Goal: Task Accomplishment & Management: Complete application form

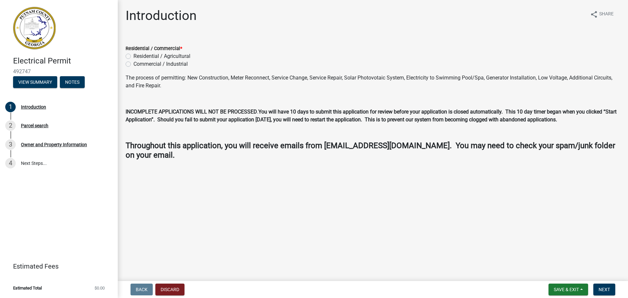
click at [171, 56] on label "Residential / Agricultural" at bounding box center [161, 56] width 57 height 8
click at [138, 56] on input "Residential / Agricultural" at bounding box center [135, 54] width 4 height 4
radio input "true"
click at [602, 288] on span "Next" at bounding box center [603, 289] width 11 height 5
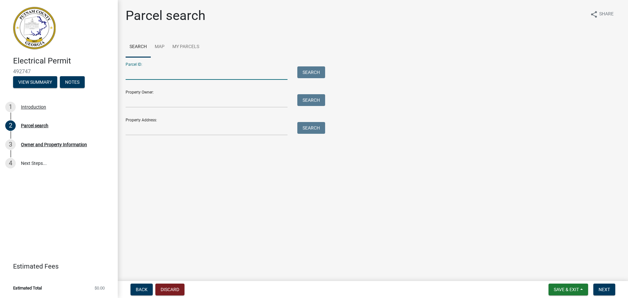
click at [159, 73] on input "Parcel ID:" at bounding box center [207, 72] width 162 height 13
paste input "119C018"
type input "119C018"
click at [305, 73] on button "Search" at bounding box center [311, 72] width 28 height 12
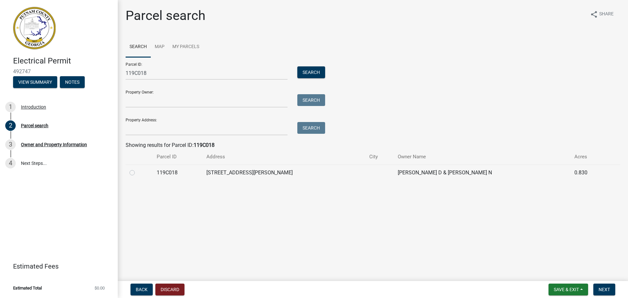
click at [137, 169] on label at bounding box center [137, 169] width 0 height 0
click at [137, 172] on input "radio" at bounding box center [139, 171] width 4 height 4
radio input "true"
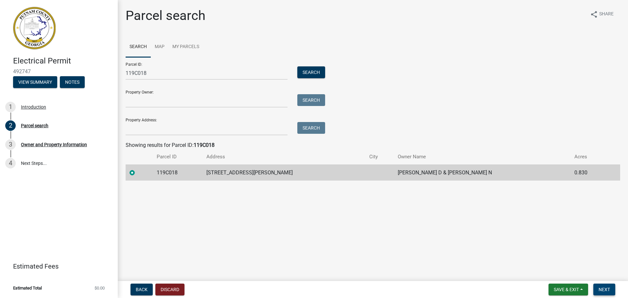
click at [604, 286] on button "Next" at bounding box center [604, 289] width 22 height 12
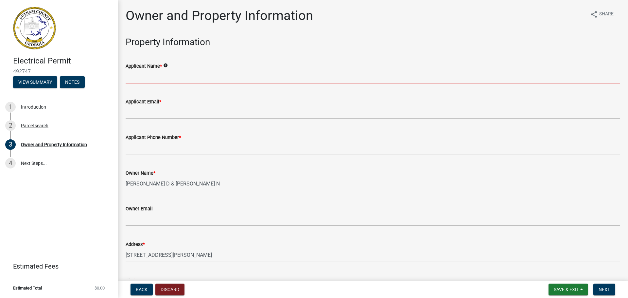
click at [244, 75] on input "Applicant Name *" at bounding box center [373, 76] width 494 height 13
click at [242, 76] on input "Applicant Name *" at bounding box center [373, 76] width 494 height 13
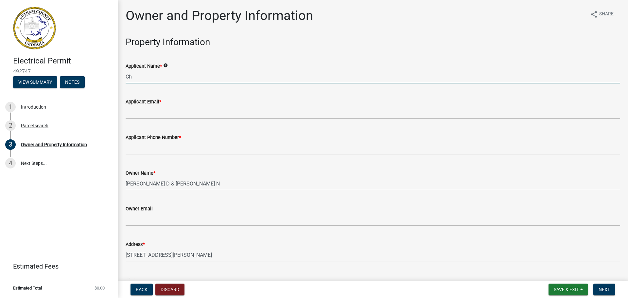
type input "C"
type input "K"
type input "Chop [PERSON_NAME]"
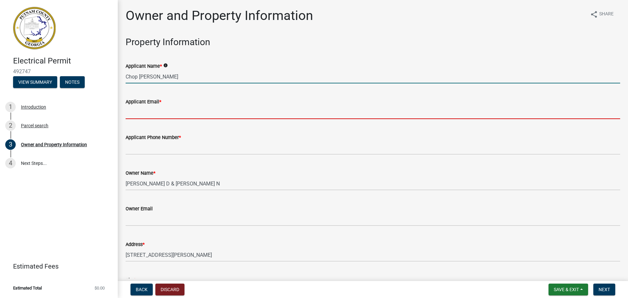
click at [226, 112] on input "Applicant Email *" at bounding box center [373, 112] width 494 height 13
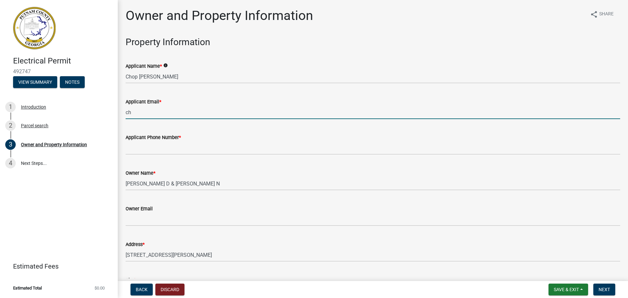
type input "c"
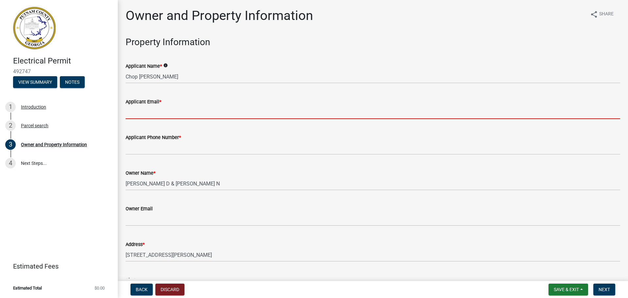
click at [165, 64] on icon "info" at bounding box center [165, 65] width 5 height 5
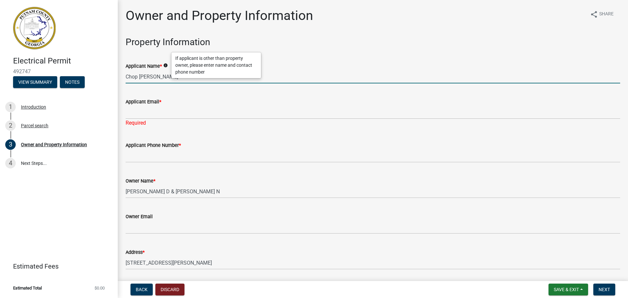
click at [135, 78] on input "Chop [PERSON_NAME]" at bounding box center [373, 76] width 494 height 13
type input "[PERSON_NAME]"
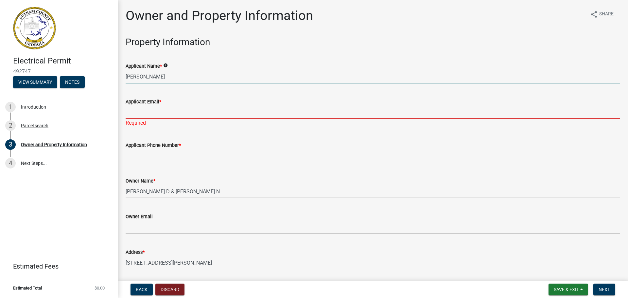
click at [154, 111] on input "Applicant Email *" at bounding box center [373, 112] width 494 height 13
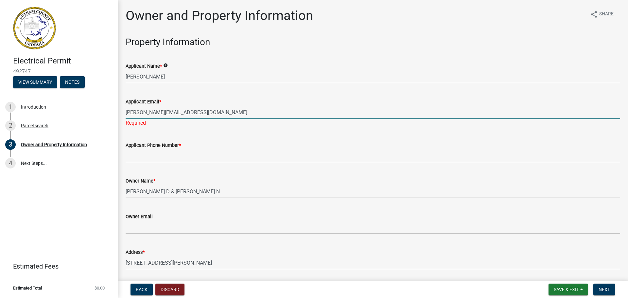
type input "[PERSON_NAME][EMAIL_ADDRESS][DOMAIN_NAME]"
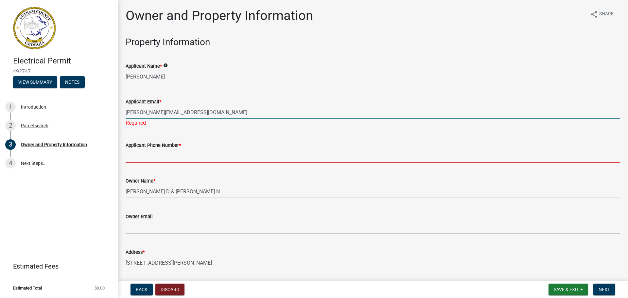
click at [164, 153] on input "Applicant Phone Number *" at bounding box center [373, 155] width 494 height 13
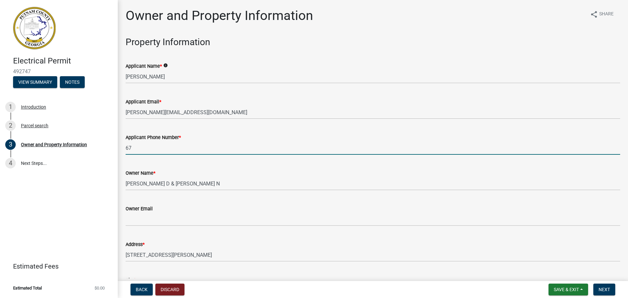
type input "6"
click at [135, 148] on input "7067498213" at bounding box center [373, 147] width 494 height 13
click at [143, 147] on input "7067498213" at bounding box center [373, 147] width 494 height 13
type input "7067498213"
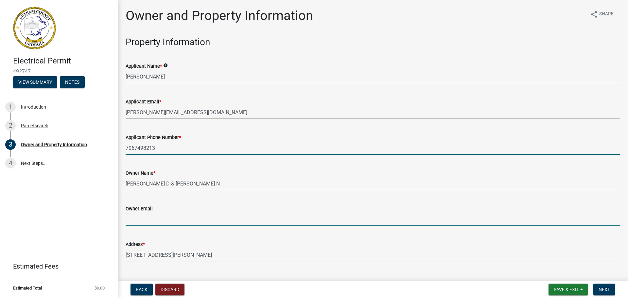
click at [171, 218] on input "Owner Email" at bounding box center [373, 218] width 494 height 13
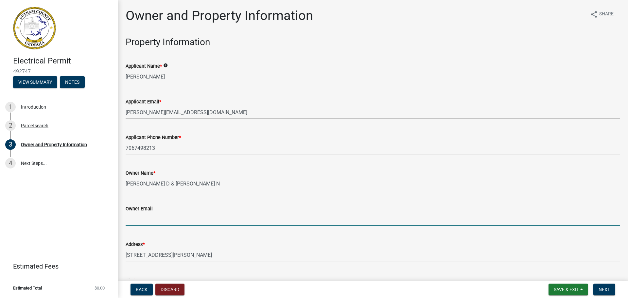
click at [176, 220] on input "Owner Email" at bounding box center [373, 218] width 494 height 13
paste input "[PERSON_NAME][EMAIL_ADDRESS][DOMAIN_NAME]"
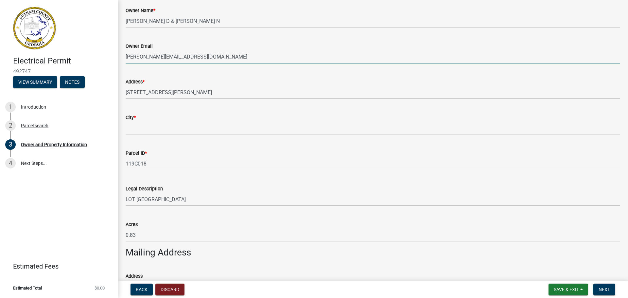
scroll to position [163, 0]
type input "[PERSON_NAME][EMAIL_ADDRESS][DOMAIN_NAME]"
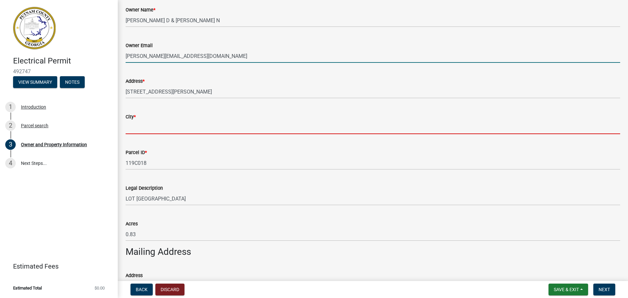
click at [168, 122] on input "City *" at bounding box center [373, 127] width 494 height 13
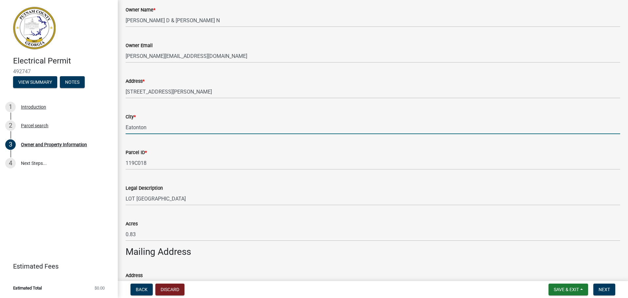
type input "Eatonton"
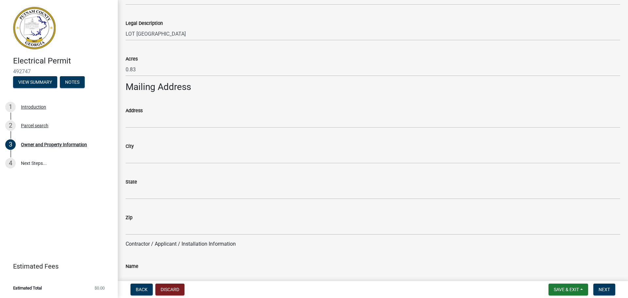
scroll to position [327, 0]
click at [581, 287] on button "Save & Exit" at bounding box center [568, 289] width 40 height 12
click at [574, 271] on button "Save & Exit" at bounding box center [561, 272] width 52 height 16
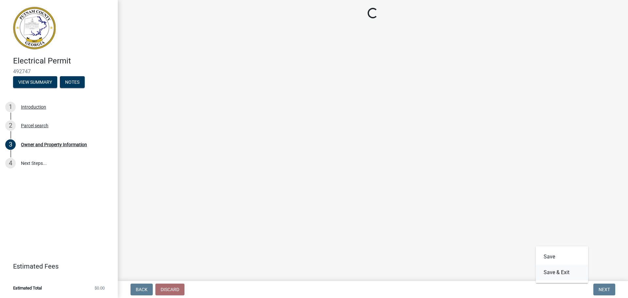
scroll to position [0, 0]
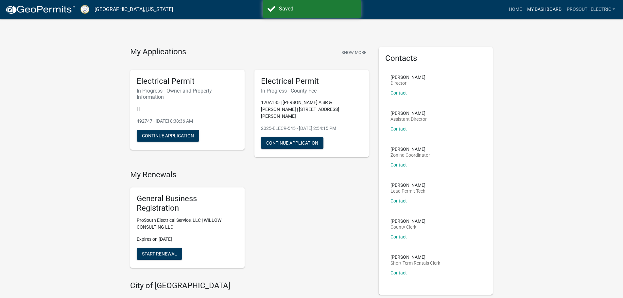
click at [545, 8] on link "My Dashboard" at bounding box center [544, 9] width 40 height 12
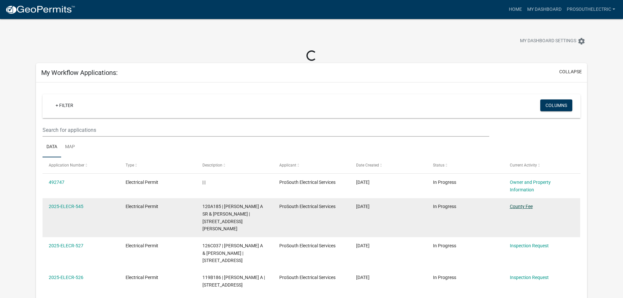
click at [514, 205] on link "County Fee" at bounding box center [521, 206] width 23 height 5
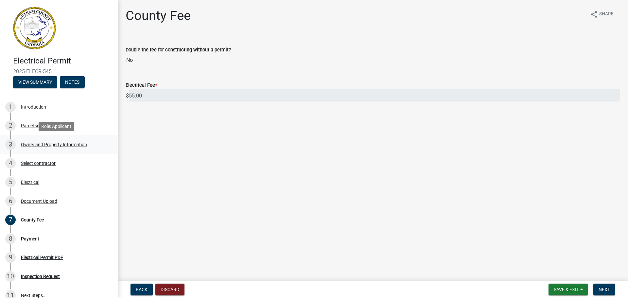
click at [33, 140] on div "3 Owner and Property Information" at bounding box center [56, 144] width 102 height 10
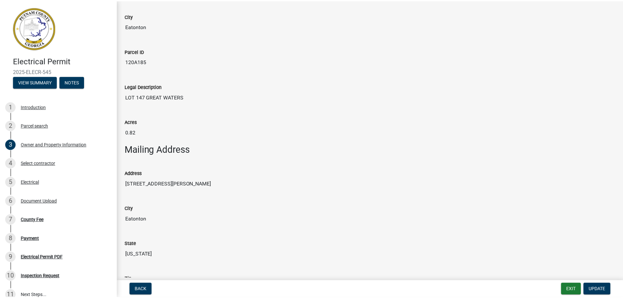
scroll to position [261, 0]
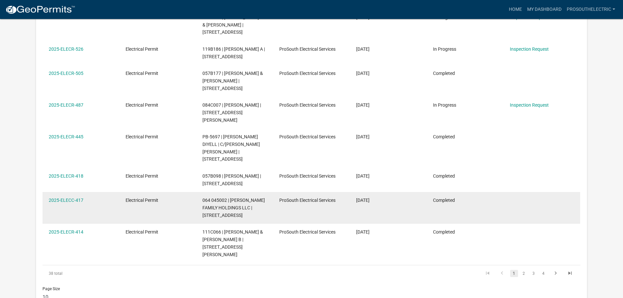
scroll to position [217, 0]
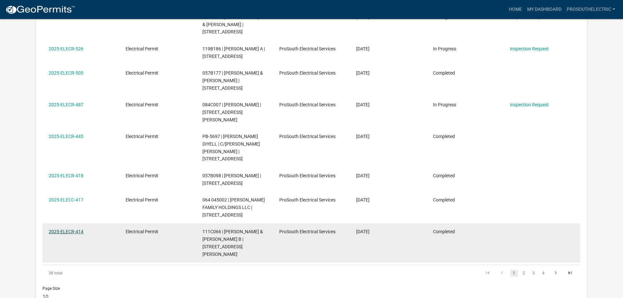
click at [68, 229] on link "2025-ELECR-414" at bounding box center [66, 231] width 35 height 5
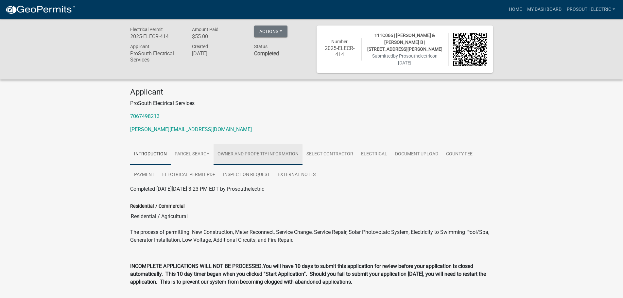
click at [267, 156] on link "Owner and Property Information" at bounding box center [257, 154] width 89 height 21
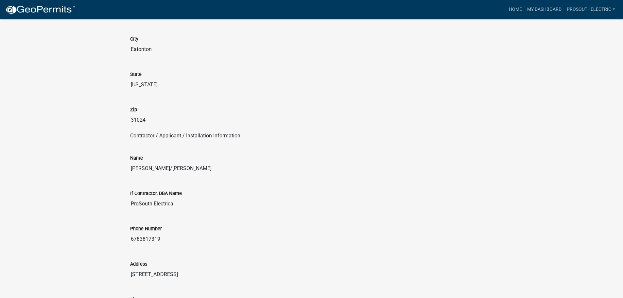
scroll to position [588, 0]
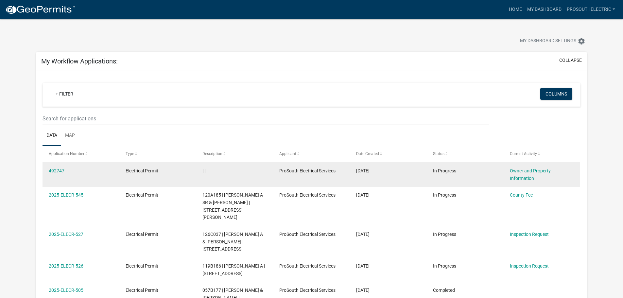
click at [519, 174] on div "Owner and Property Information" at bounding box center [542, 174] width 64 height 15
click at [521, 171] on link "Owner and Property Information" at bounding box center [530, 174] width 41 height 13
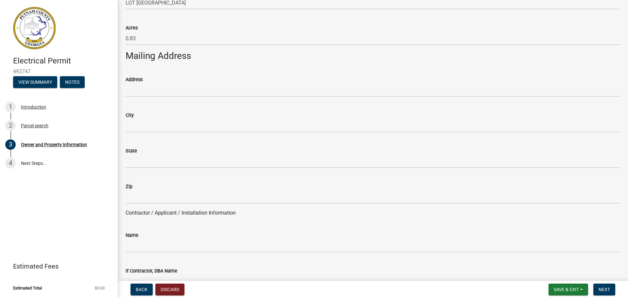
scroll to position [359, 0]
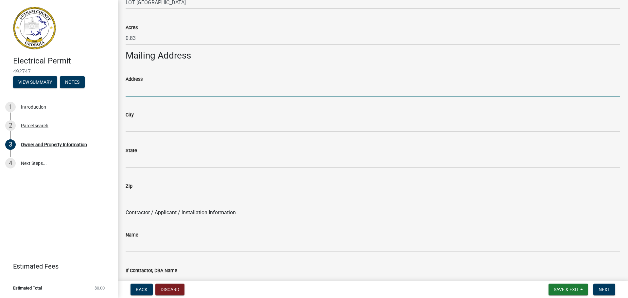
click at [151, 92] on input "Address" at bounding box center [373, 89] width 494 height 13
paste input "[STREET_ADDRESS][PERSON_NAME]"
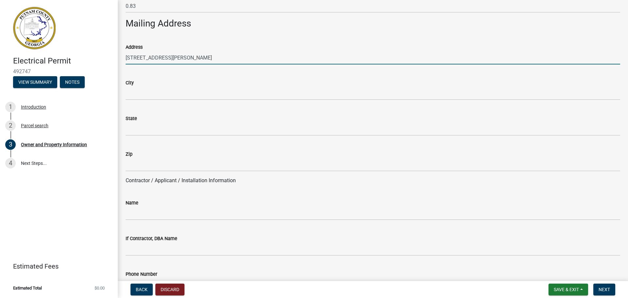
scroll to position [392, 0]
type input "[STREET_ADDRESS][PERSON_NAME]"
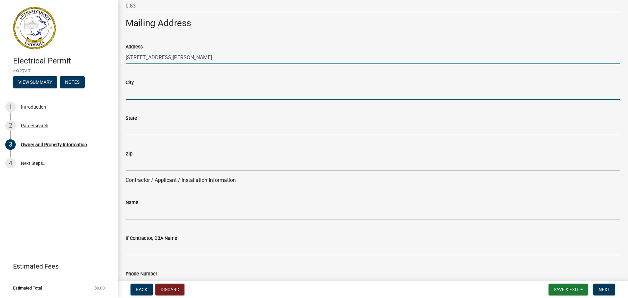
click at [150, 95] on input "City" at bounding box center [373, 92] width 494 height 13
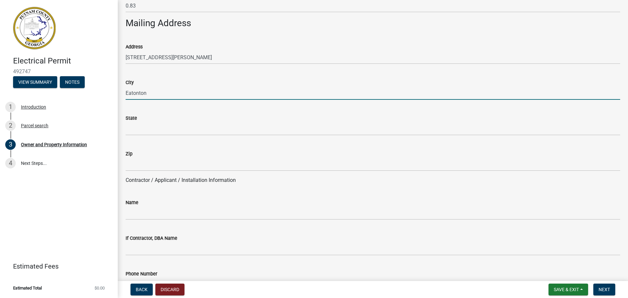
type input "Eatonton"
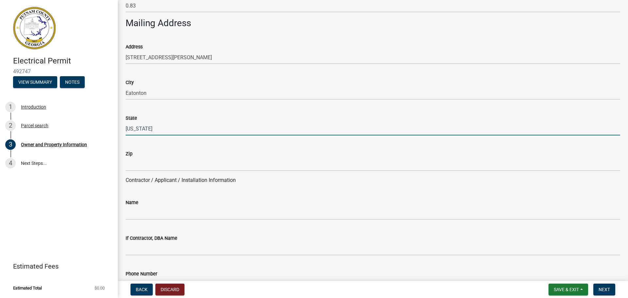
type input "[US_STATE]"
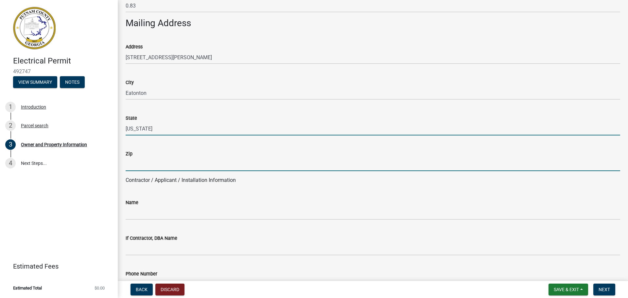
click at [159, 165] on input "Zip" at bounding box center [373, 164] width 494 height 13
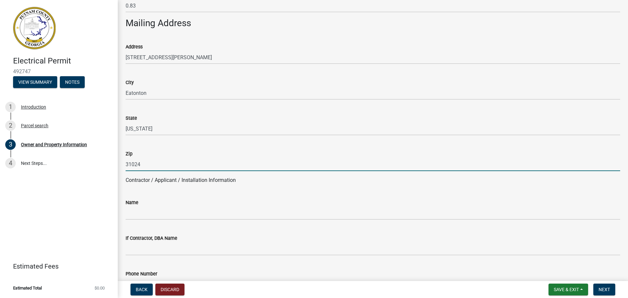
type input "31024"
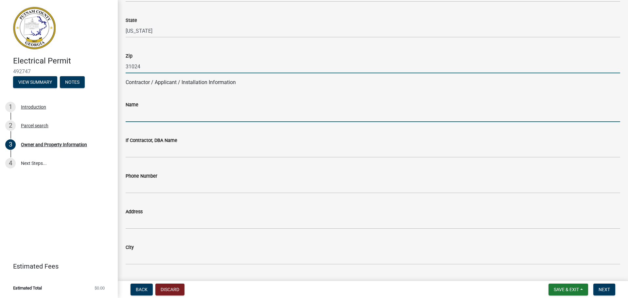
scroll to position [490, 0]
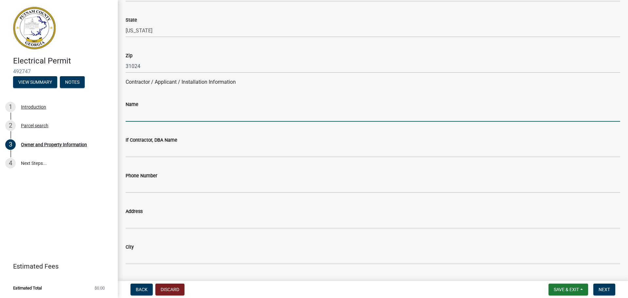
click at [166, 119] on input "Name" at bounding box center [373, 114] width 494 height 13
click at [164, 116] on input "Name" at bounding box center [373, 114] width 494 height 13
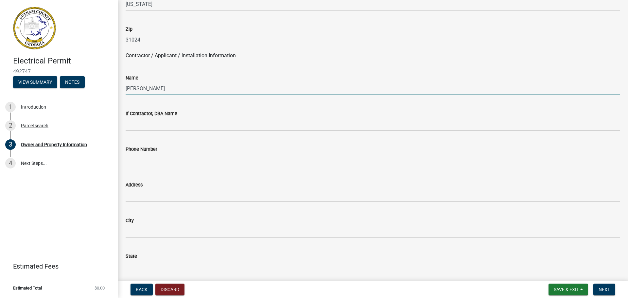
scroll to position [516, 0]
click at [126, 91] on input "[PERSON_NAME]" at bounding box center [373, 87] width 494 height 13
click at [163, 90] on input "[PERSON_NAME]" at bounding box center [373, 87] width 494 height 13
type input "[PERSON_NAME]"
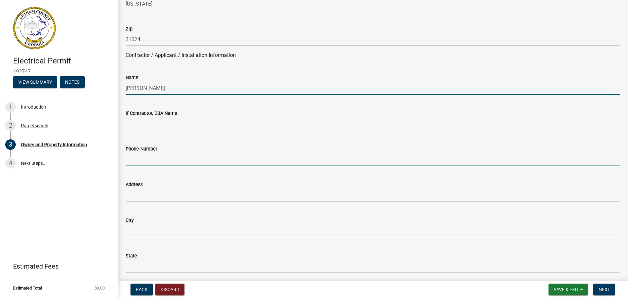
click at [162, 159] on input "Phone Number" at bounding box center [373, 159] width 494 height 13
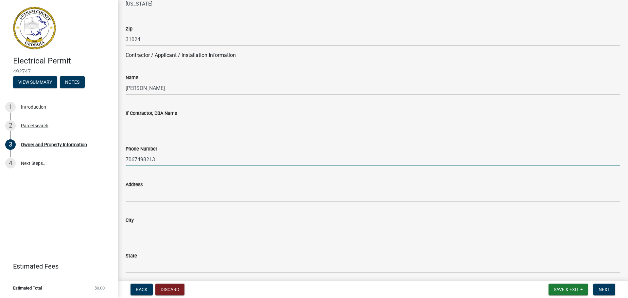
type input "7067498213"
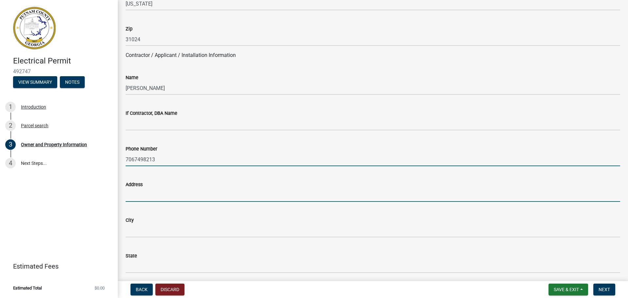
click at [150, 191] on input "Address" at bounding box center [373, 194] width 494 height 13
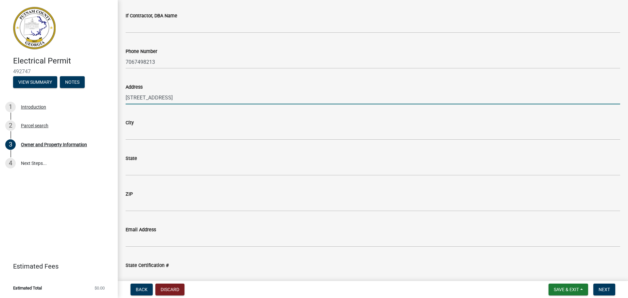
scroll to position [614, 0]
type input "[STREET_ADDRESS]"
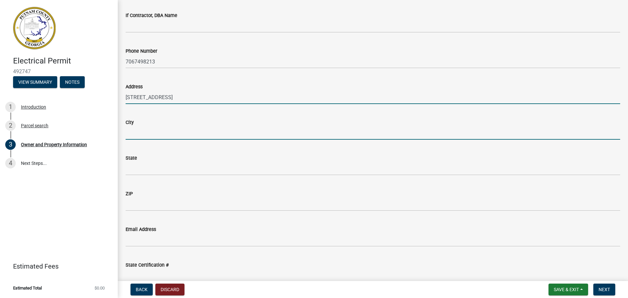
click at [147, 134] on input "City" at bounding box center [373, 132] width 494 height 13
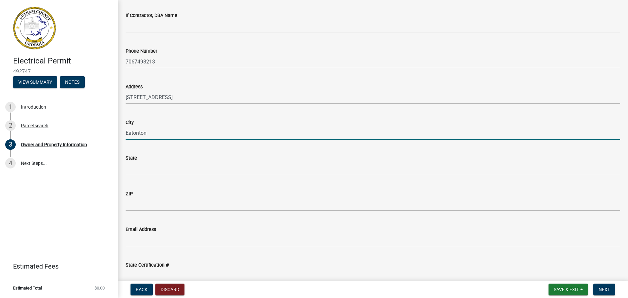
type input "Eatonton"
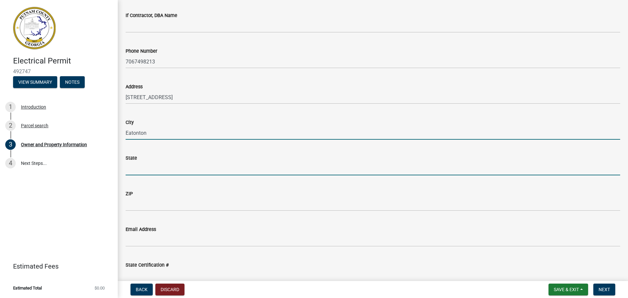
click at [150, 170] on input "State" at bounding box center [373, 168] width 494 height 13
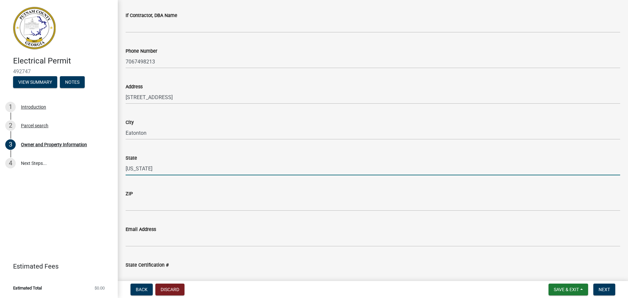
type input "[US_STATE]"
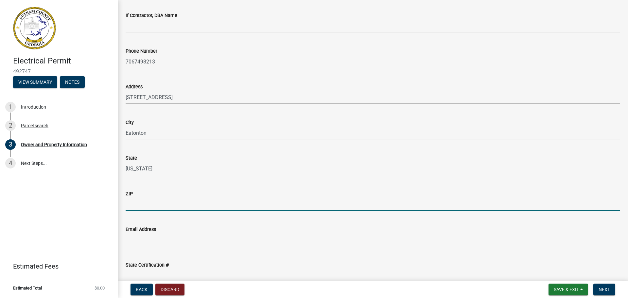
click at [143, 202] on input "ZIP" at bounding box center [373, 203] width 494 height 13
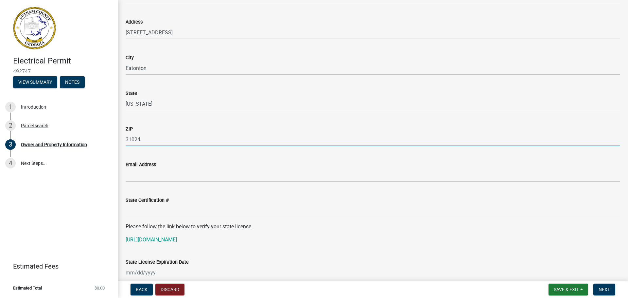
type input "31024"
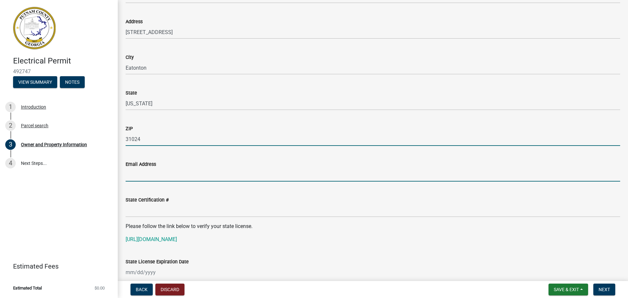
click at [154, 176] on input "Email Address" at bounding box center [373, 174] width 494 height 13
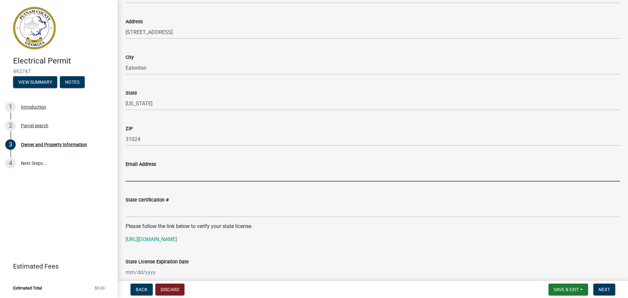
scroll to position [680, 0]
type input "[PERSON_NAME][EMAIL_ADDRESS][DOMAIN_NAME]"
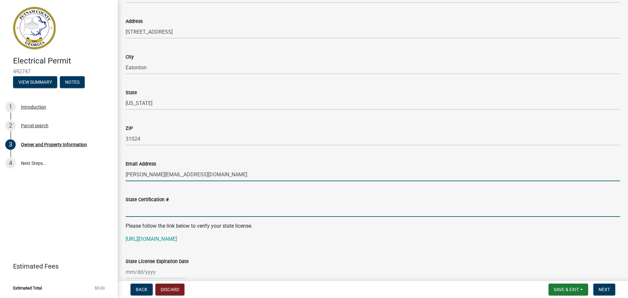
click at [176, 210] on input "State Certification #" at bounding box center [373, 209] width 494 height 13
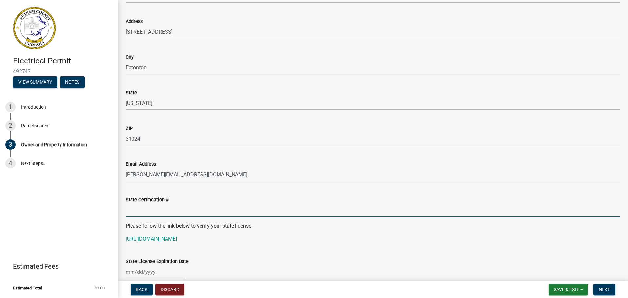
click at [165, 208] on input "State Certification #" at bounding box center [373, 209] width 494 height 13
click at [230, 210] on input "State Certification #" at bounding box center [373, 209] width 494 height 13
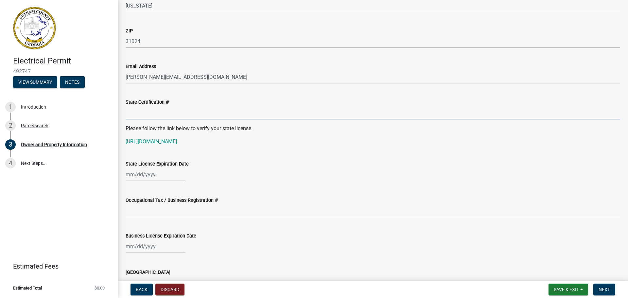
scroll to position [777, 0]
click at [338, 114] on input "State Certification #" at bounding box center [373, 112] width 494 height 13
click at [179, 114] on input "State Certification #" at bounding box center [373, 112] width 494 height 13
paste input "EN212003"
type input "EN212003"
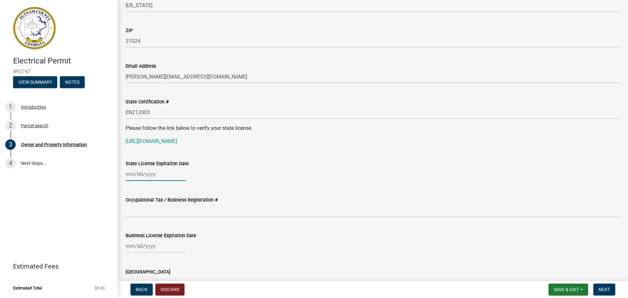
click at [161, 176] on div at bounding box center [156, 173] width 60 height 13
select select "10"
select select "2025"
drag, startPoint x: 140, startPoint y: 169, endPoint x: 134, endPoint y: 174, distance: 7.3
click at [134, 174] on input "State License Expiration Date" at bounding box center [156, 173] width 60 height 13
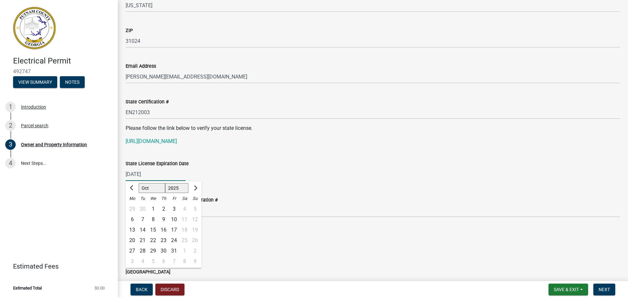
type input "[DATE]"
click at [264, 179] on div "[DATE] Jan Feb Mar Apr May Jun [DATE] Aug Sep Oct Nov [DATE] 1526 1527 1528 152…" at bounding box center [373, 173] width 494 height 13
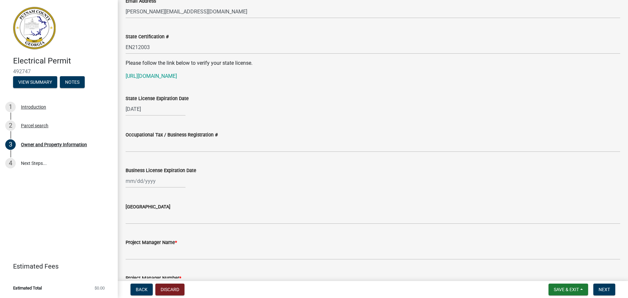
scroll to position [843, 0]
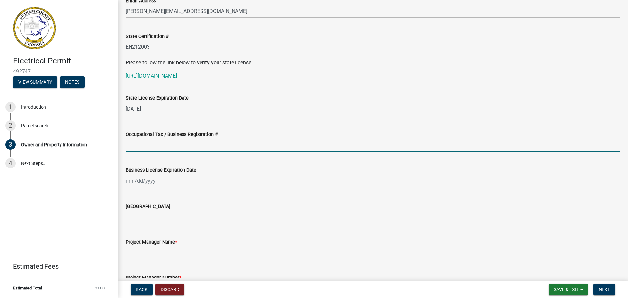
click at [135, 143] on input "Occupational Tax / Business Registration #" at bounding box center [373, 144] width 494 height 13
click at [181, 147] on input "Occupational Tax / Business Registration #" at bounding box center [373, 144] width 494 height 13
paste input "2024-BL-162"
type input "2024-BL-162"
select select "10"
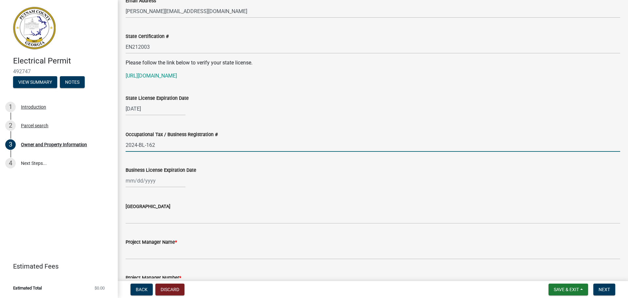
select select "2025"
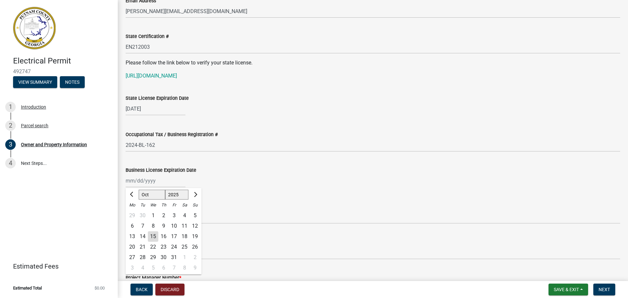
click at [159, 179] on div "[PERSON_NAME] Feb Mar Apr [PERSON_NAME][DATE] Oct Nov [DATE] 1526 1527 1528 152…" at bounding box center [156, 180] width 60 height 13
click at [143, 179] on input "Business License Expiration Date" at bounding box center [156, 180] width 60 height 13
type input "[DATE]"
click at [264, 172] on div "Business License Expiration Date" at bounding box center [373, 170] width 494 height 8
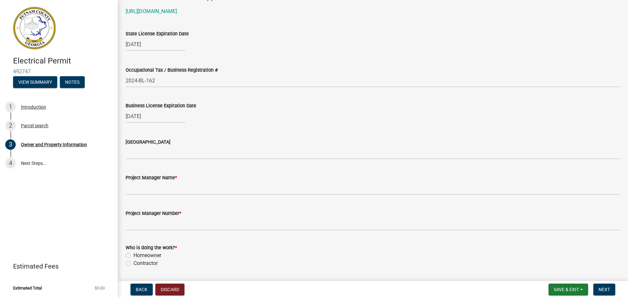
scroll to position [908, 0]
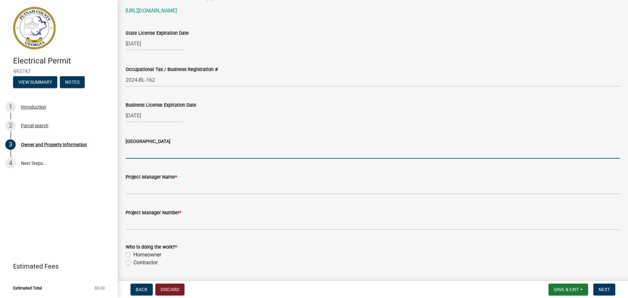
click at [174, 153] on input "[GEOGRAPHIC_DATA]" at bounding box center [373, 151] width 494 height 13
type input "[PERSON_NAME]"
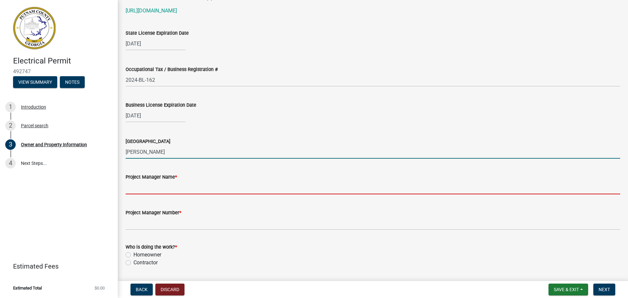
click at [255, 182] on input "Project Manager Name *" at bounding box center [373, 187] width 494 height 13
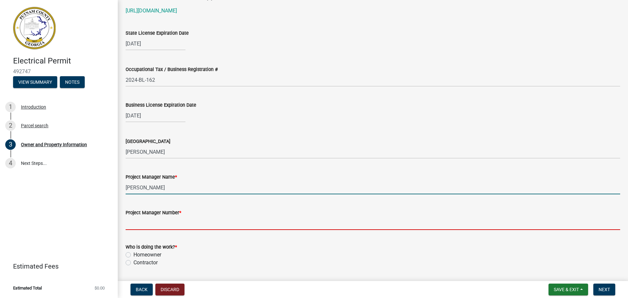
click at [197, 223] on input "Project Manager Number *" at bounding box center [373, 222] width 494 height 13
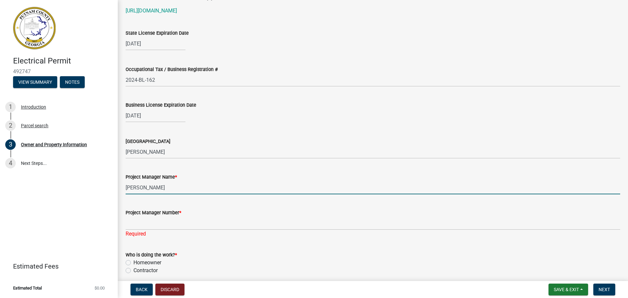
drag, startPoint x: 165, startPoint y: 188, endPoint x: 314, endPoint y: 180, distance: 149.9
type input "Chop [PERSON_NAME]"
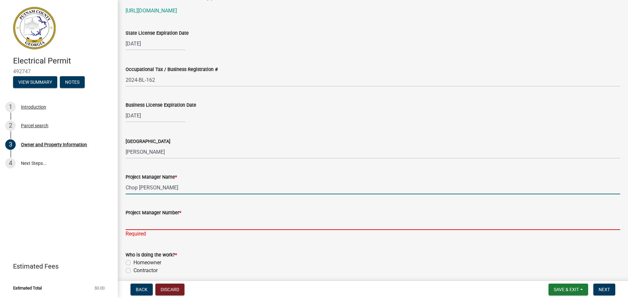
click at [263, 221] on input "Project Manager Number *" at bounding box center [373, 222] width 494 height 13
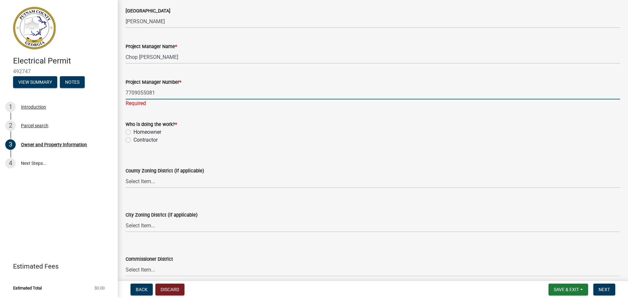
scroll to position [1038, 0]
type input "7709055081"
click at [141, 139] on wm-data-entity-input "Who is doing the work? * Homeowner [DEMOGRAPHIC_DATA]" at bounding box center [373, 130] width 494 height 37
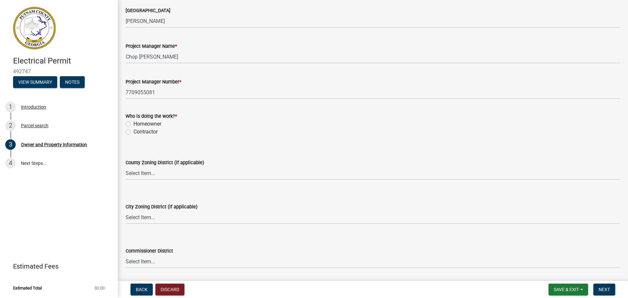
click at [143, 134] on label "Contractor" at bounding box center [145, 132] width 24 height 8
click at [138, 132] on input "Contractor" at bounding box center [135, 130] width 4 height 4
radio input "true"
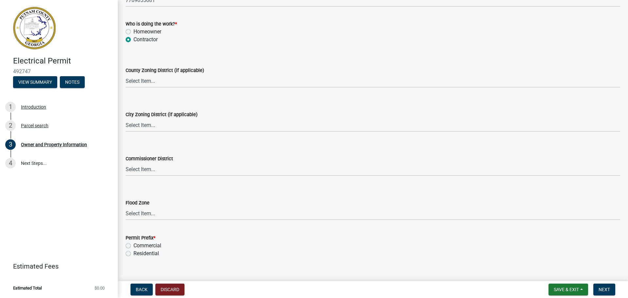
scroll to position [1141, 0]
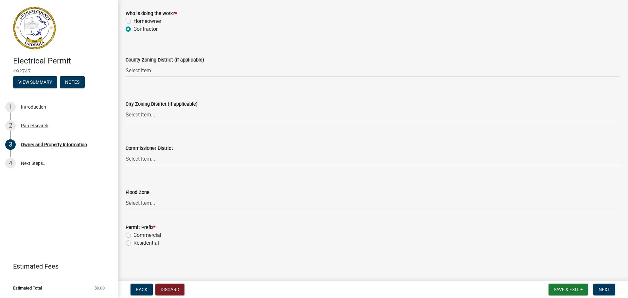
click at [146, 242] on label "Residential" at bounding box center [145, 243] width 25 height 8
click at [138, 242] on input "Residential" at bounding box center [135, 241] width 4 height 4
radio input "true"
click at [601, 289] on span "Next" at bounding box center [603, 289] width 11 height 5
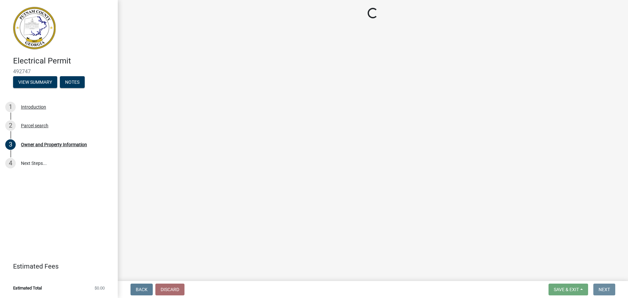
scroll to position [0, 0]
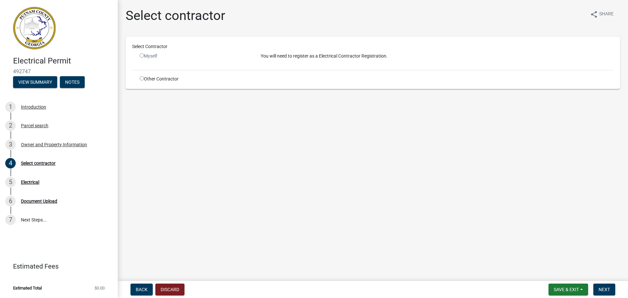
click at [141, 78] on input "radio" at bounding box center [142, 78] width 4 height 4
radio input "true"
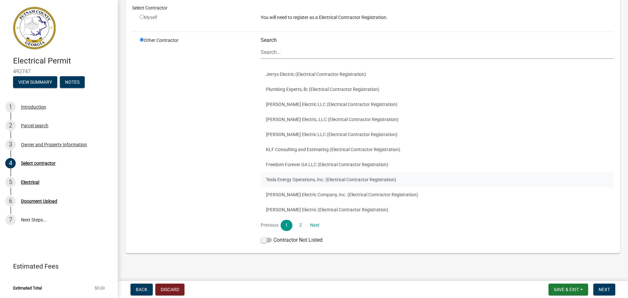
scroll to position [53, 0]
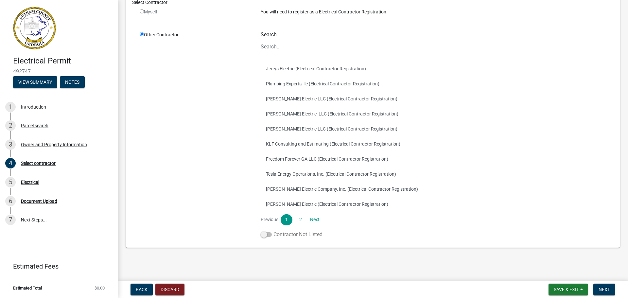
click at [268, 234] on span at bounding box center [265, 234] width 11 height 5
click at [273, 230] on input "Contractor Not Listed" at bounding box center [273, 230] width 0 height 0
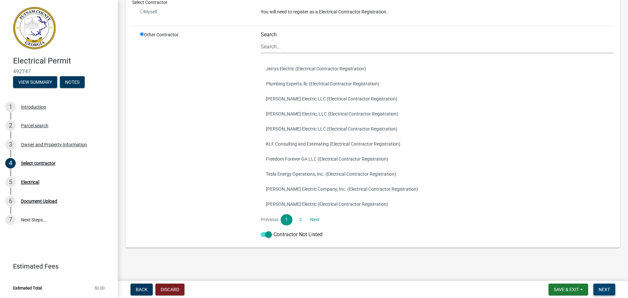
click at [603, 288] on span "Next" at bounding box center [603, 289] width 11 height 5
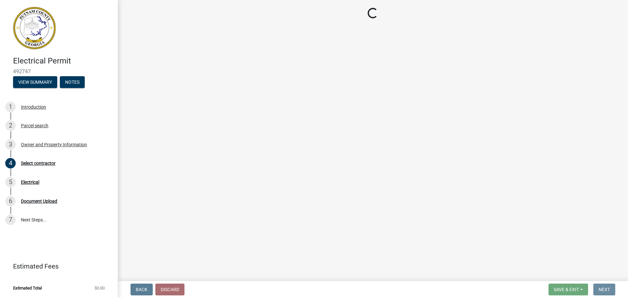
scroll to position [0, 0]
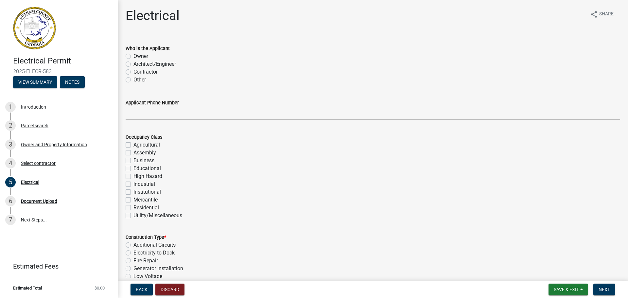
click at [144, 72] on label "Contractor" at bounding box center [145, 72] width 24 height 8
click at [138, 72] on input "Contractor" at bounding box center [135, 70] width 4 height 4
radio input "true"
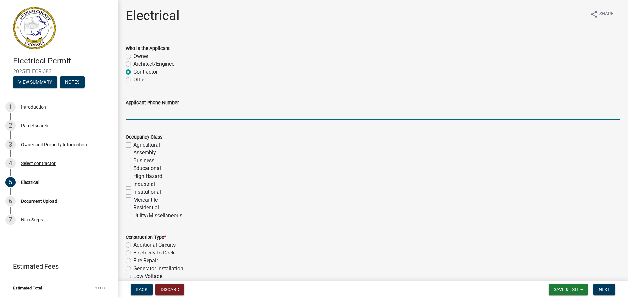
click at [155, 114] on input "Applicant Phone Number" at bounding box center [373, 113] width 494 height 13
type input "7067498213"
click at [182, 131] on form "Occupancy Class Agricultural Assembly Business Educational High Hazard Industri…" at bounding box center [373, 172] width 494 height 94
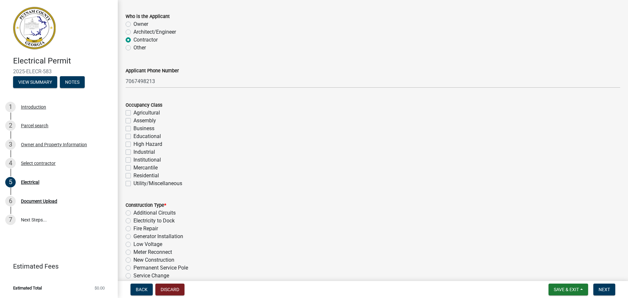
scroll to position [32, 0]
click at [148, 173] on label "Residential" at bounding box center [145, 175] width 25 height 8
click at [138, 173] on input "Residential" at bounding box center [135, 173] width 4 height 4
checkbox input "true"
checkbox input "false"
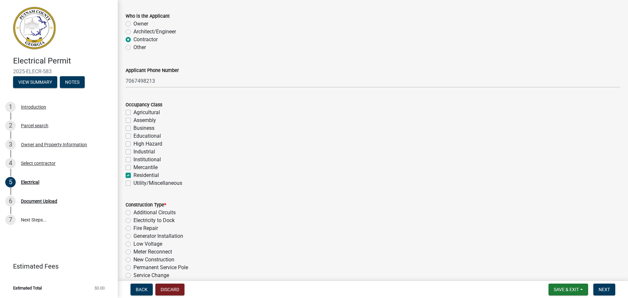
checkbox input "false"
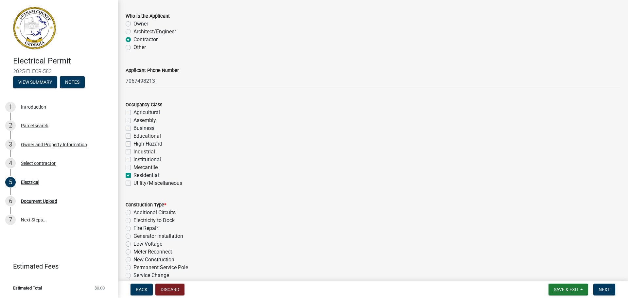
checkbox input "false"
checkbox input "true"
checkbox input "false"
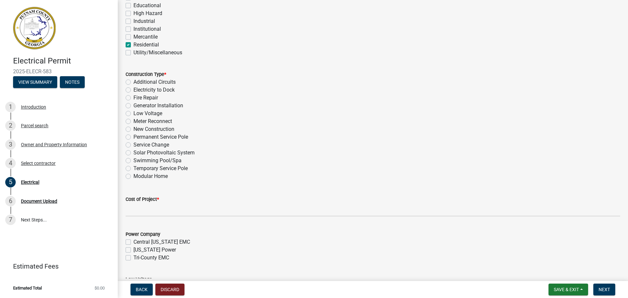
scroll to position [163, 0]
click at [155, 166] on label "Temporary Service Pole" at bounding box center [160, 168] width 54 height 8
click at [138, 166] on input "Temporary Service Pole" at bounding box center [135, 166] width 4 height 4
radio input "true"
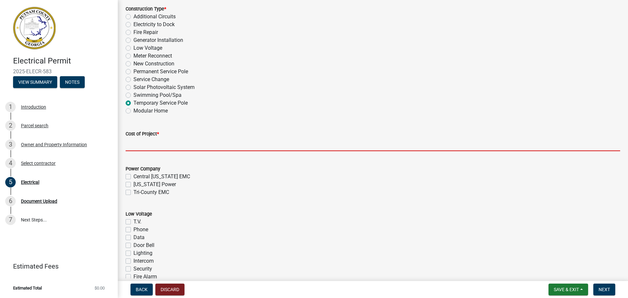
click at [169, 143] on input "text" at bounding box center [373, 144] width 494 height 13
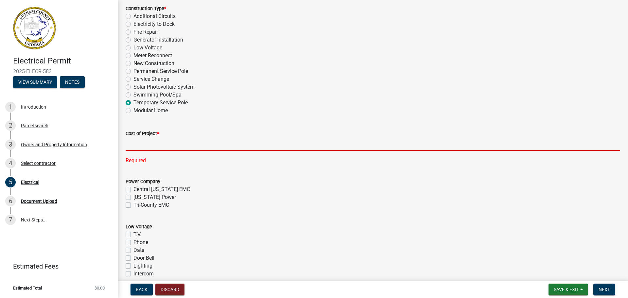
click at [192, 145] on input "text" at bounding box center [373, 143] width 494 height 13
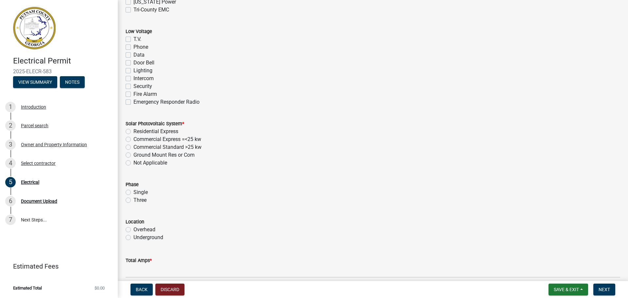
scroll to position [424, 0]
click at [162, 164] on label "Not Applicable" at bounding box center [150, 162] width 34 height 8
click at [138, 162] on input "Not Applicable" at bounding box center [135, 160] width 4 height 4
radio input "true"
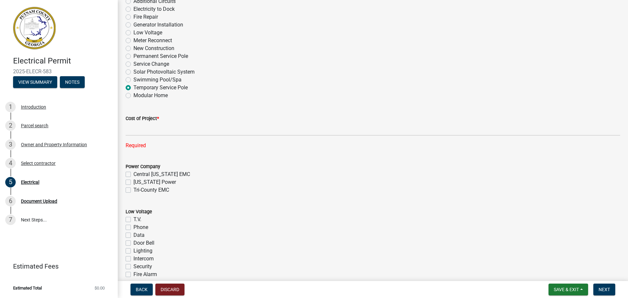
scroll to position [243, 0]
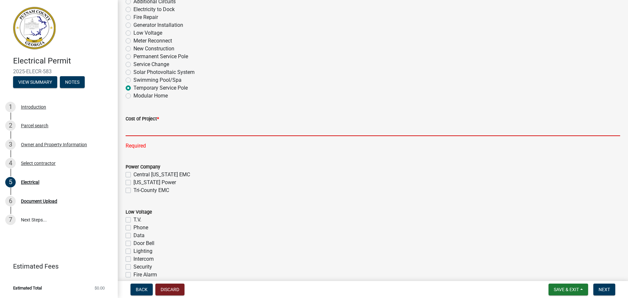
click at [173, 131] on input "text" at bounding box center [373, 129] width 494 height 13
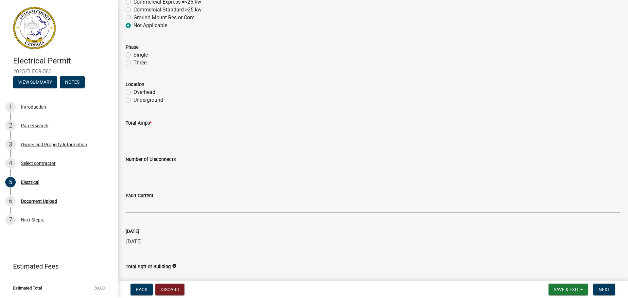
scroll to position [635, 0]
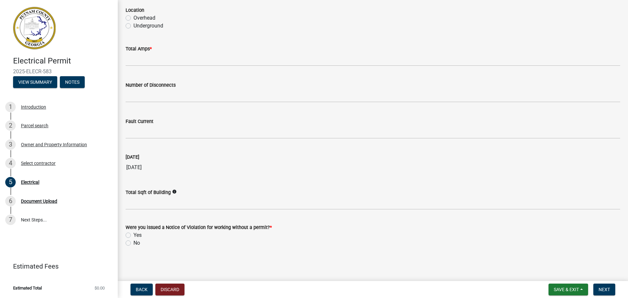
click at [135, 243] on label "No" at bounding box center [136, 243] width 7 height 8
click at [135, 243] on input "No" at bounding box center [135, 241] width 4 height 4
radio input "true"
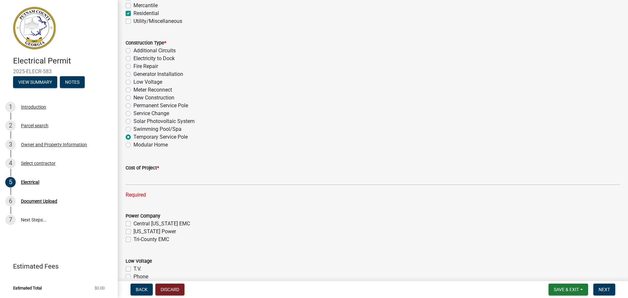
scroll to position [194, 0]
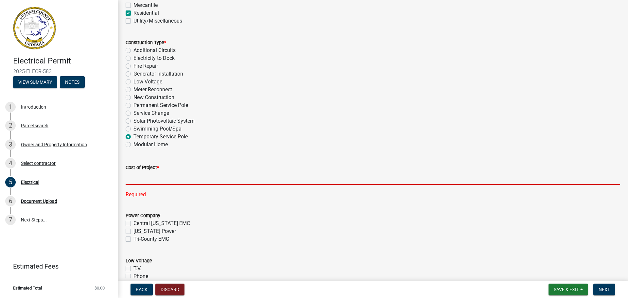
click at [146, 178] on input "text" at bounding box center [373, 177] width 494 height 13
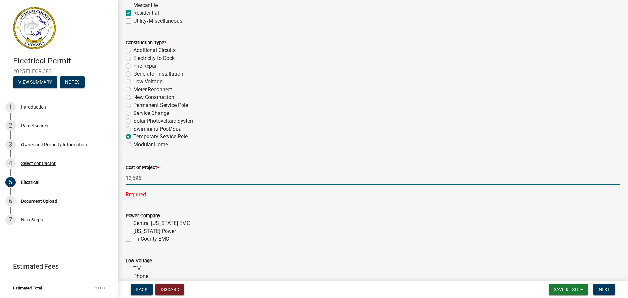
type input "13596"
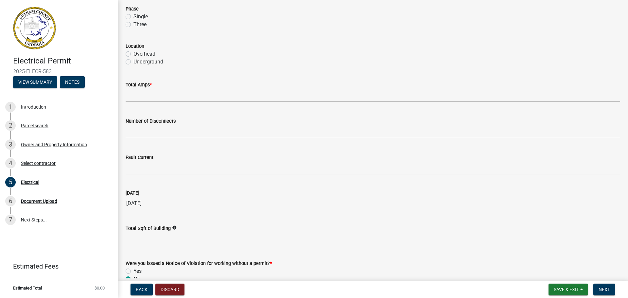
scroll to position [586, 0]
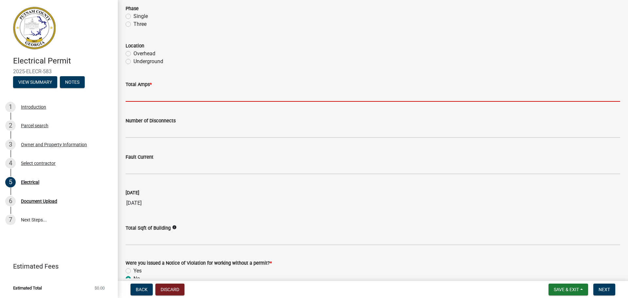
click at [168, 96] on input "text" at bounding box center [373, 94] width 494 height 13
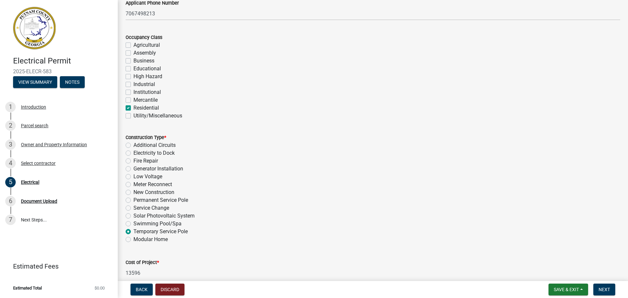
scroll to position [99, 0]
type input "200"
click at [601, 288] on span "Next" at bounding box center [603, 289] width 11 height 5
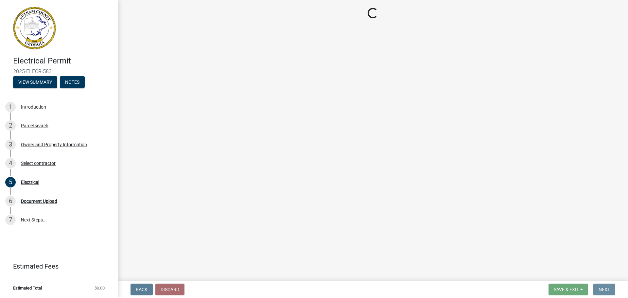
scroll to position [0, 0]
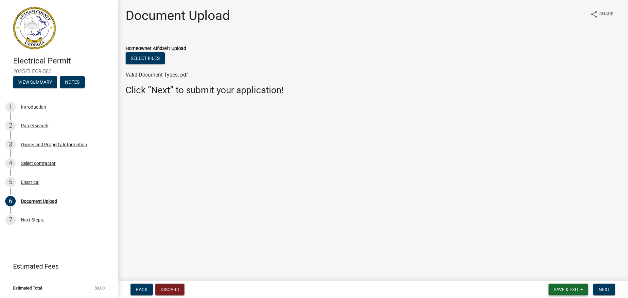
click at [585, 290] on button "Save & Exit" at bounding box center [568, 289] width 40 height 12
click at [566, 272] on button "Save & Exit" at bounding box center [561, 272] width 52 height 16
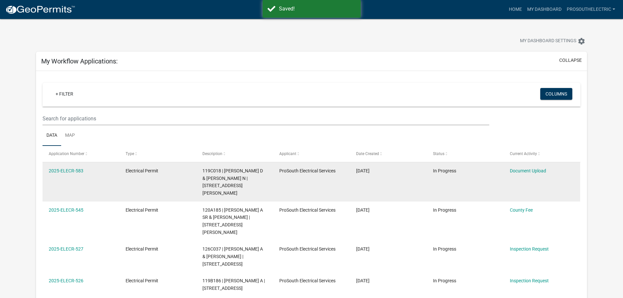
click at [537, 183] on datatable-body-cell "Document Upload" at bounding box center [541, 181] width 77 height 39
click at [538, 171] on link "Document Upload" at bounding box center [528, 170] width 36 height 5
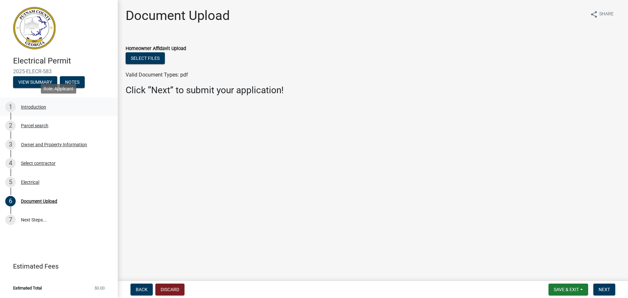
click at [85, 112] on link "1 Introduction" at bounding box center [59, 106] width 118 height 19
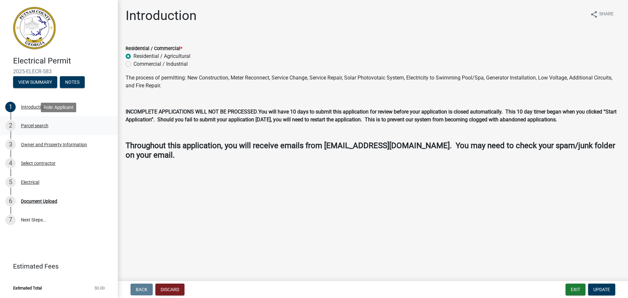
click at [79, 125] on div "2 Parcel search" at bounding box center [56, 125] width 102 height 10
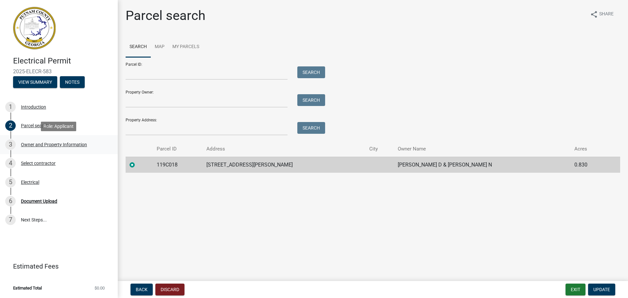
click at [62, 146] on div "Owner and Property Information" at bounding box center [54, 144] width 66 height 5
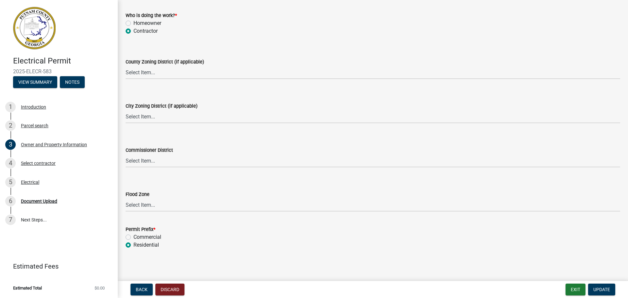
scroll to position [1141, 0]
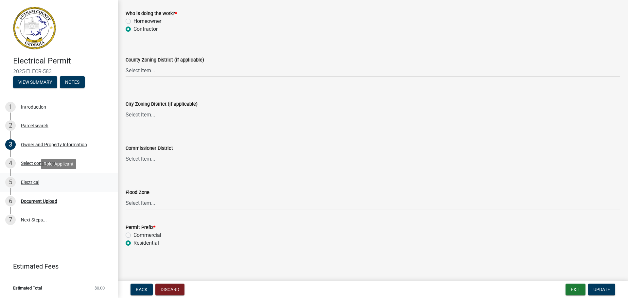
click at [45, 185] on div "5 Electrical" at bounding box center [56, 182] width 102 height 10
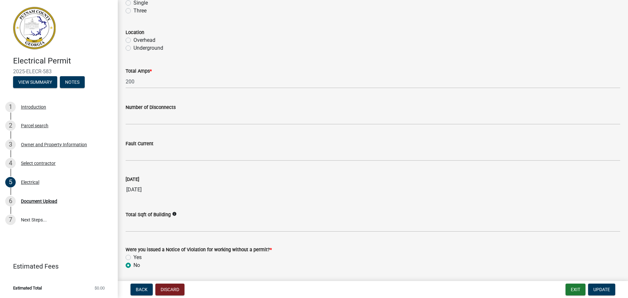
scroll to position [622, 0]
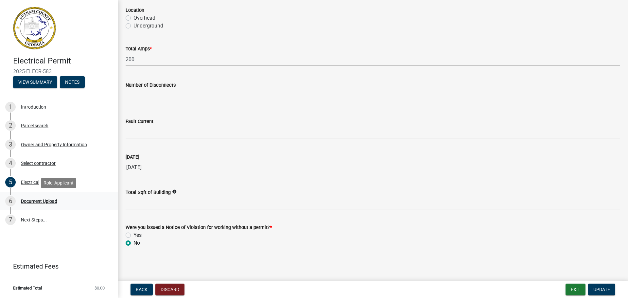
click at [61, 197] on div "6 Document Upload" at bounding box center [56, 201] width 102 height 10
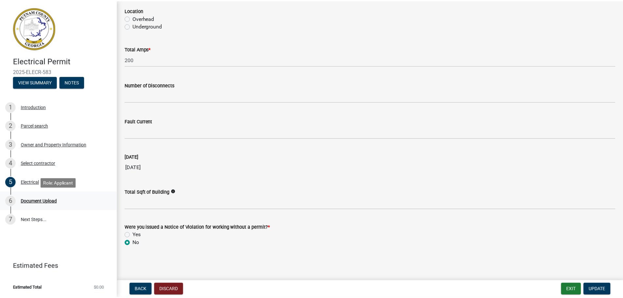
scroll to position [0, 0]
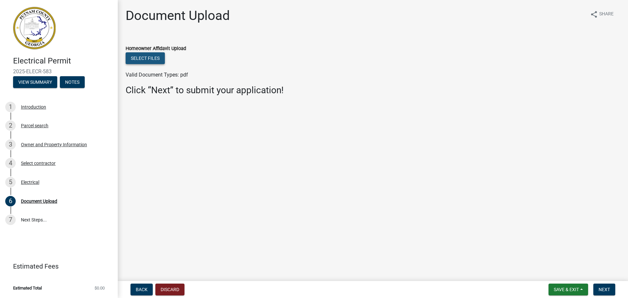
click at [148, 60] on button "Select files" at bounding box center [145, 58] width 39 height 12
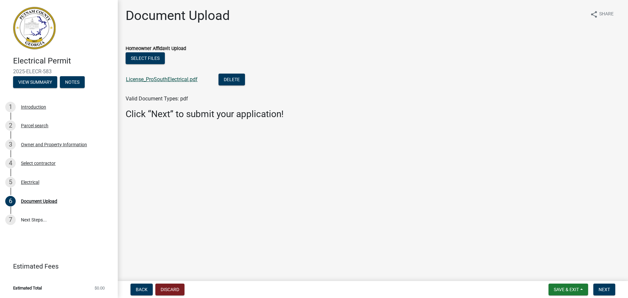
click at [187, 79] on link "License_ProSouthElectrical.pdf" at bounding box center [162, 79] width 72 height 6
click at [606, 287] on span "Next" at bounding box center [603, 289] width 11 height 5
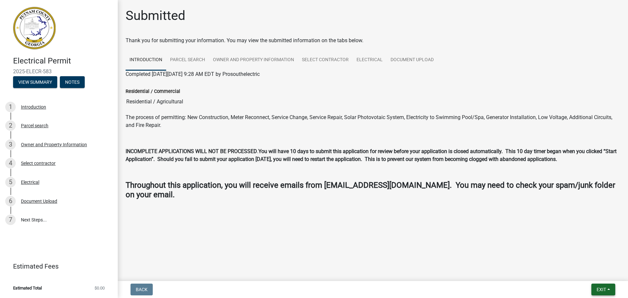
click at [610, 288] on button "Exit" at bounding box center [603, 289] width 24 height 12
click at [599, 273] on button "Save & Exit" at bounding box center [588, 272] width 52 height 16
